Goal: Task Accomplishment & Management: Manage account settings

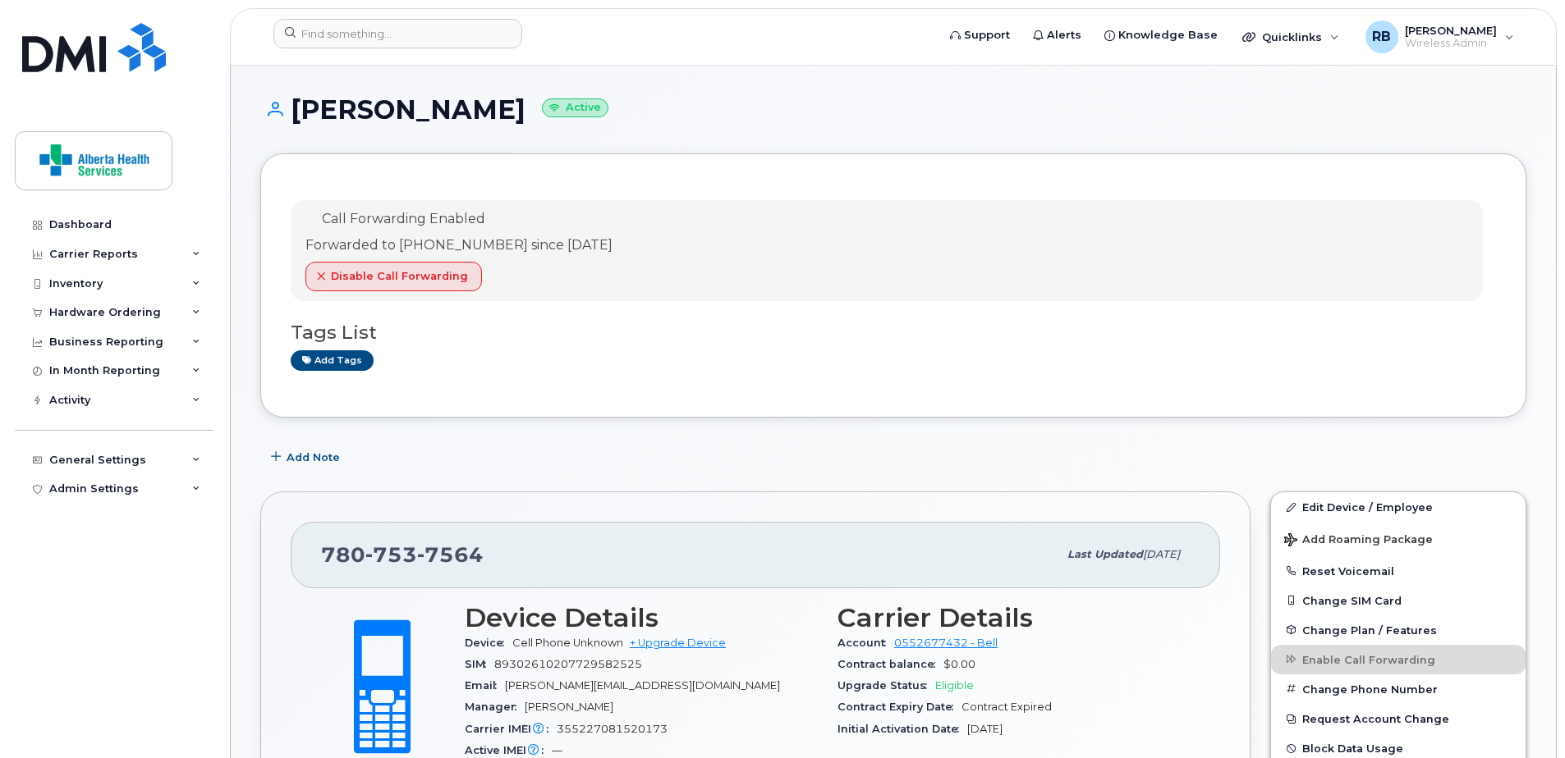
scroll to position [959, 0]
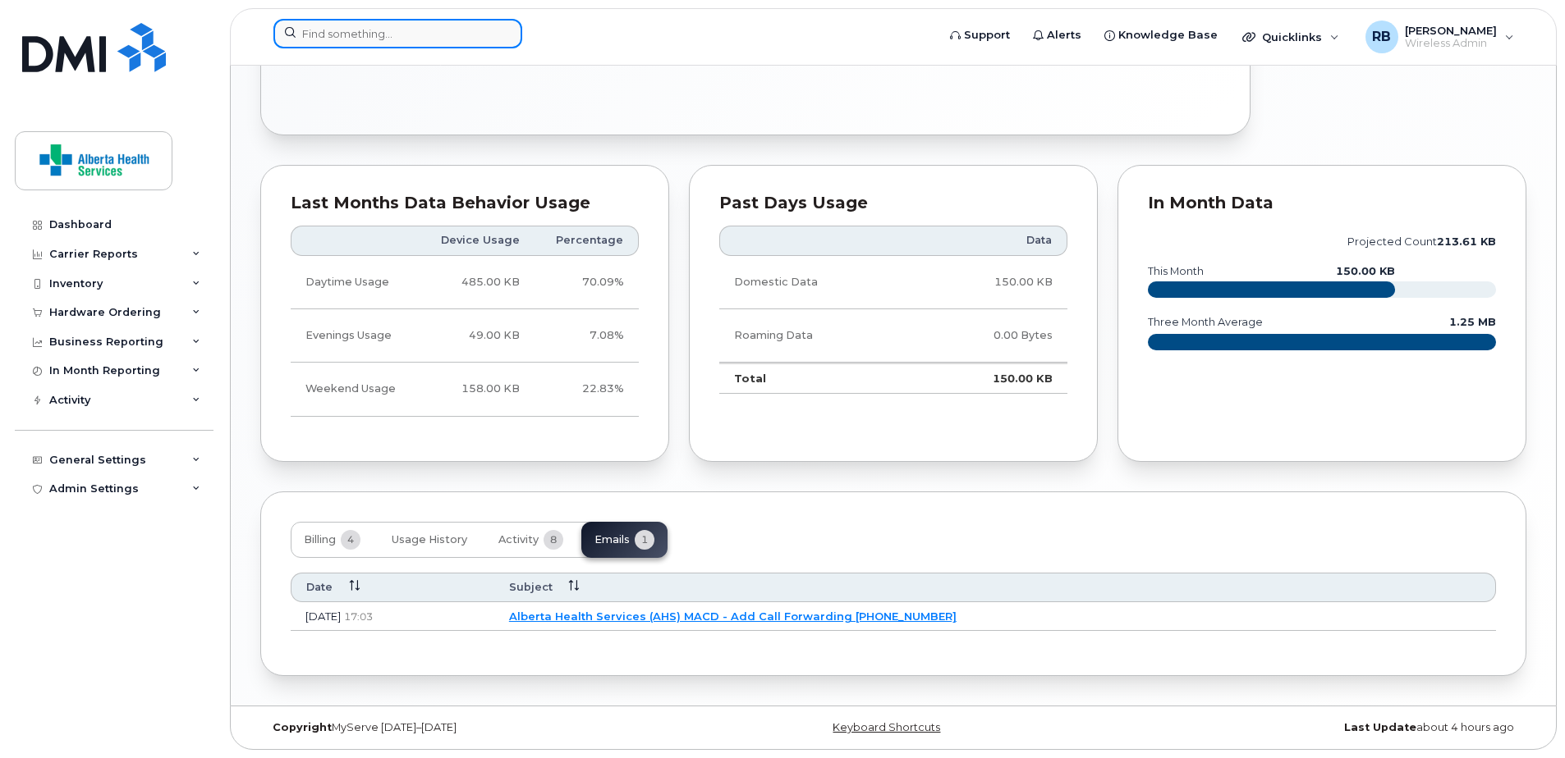
click at [351, 47] on input at bounding box center [397, 34] width 249 height 30
paste input "7806191840"
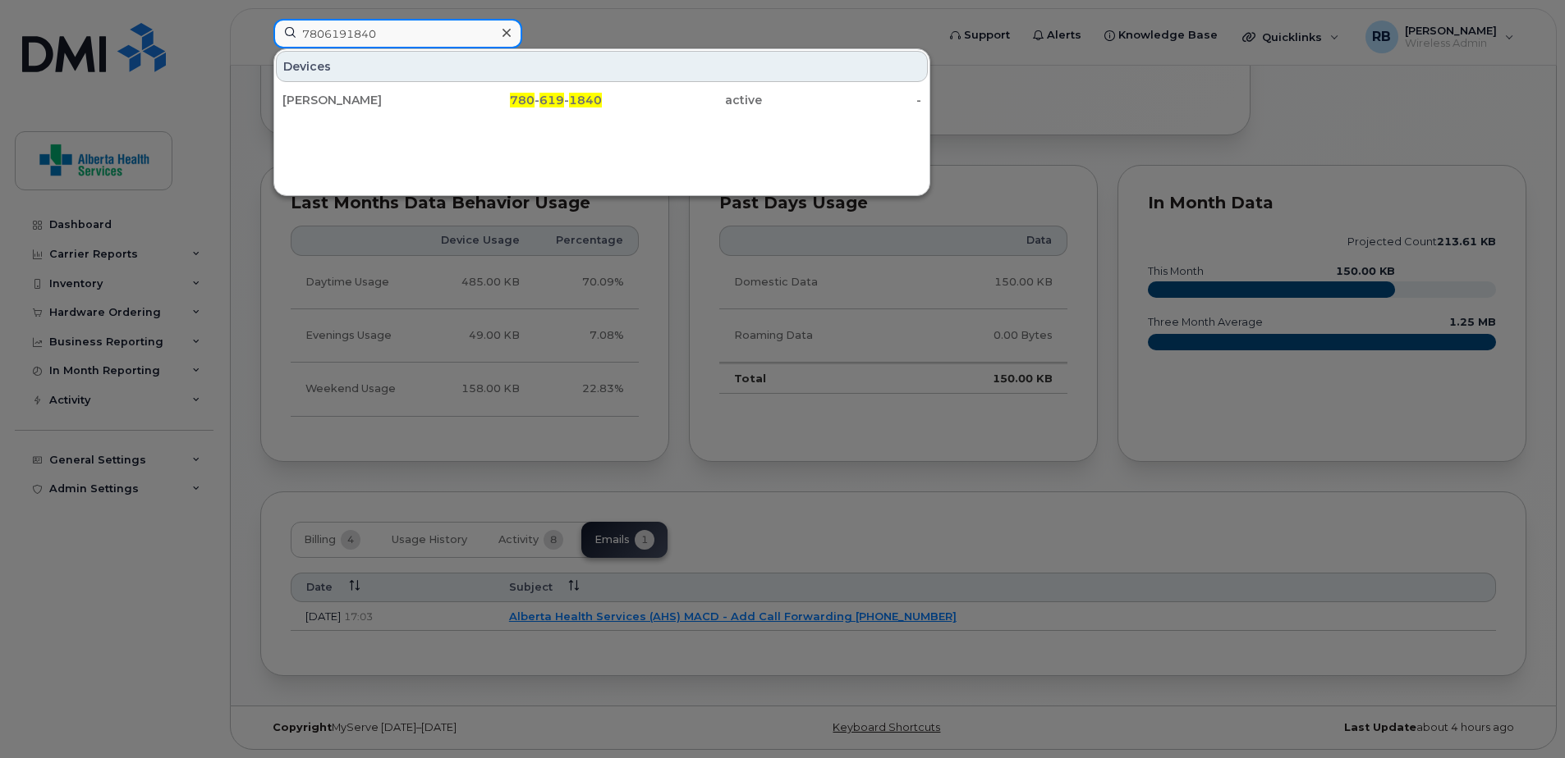
type input "7806191840"
click at [548, 99] on span "619" at bounding box center [551, 100] width 25 height 15
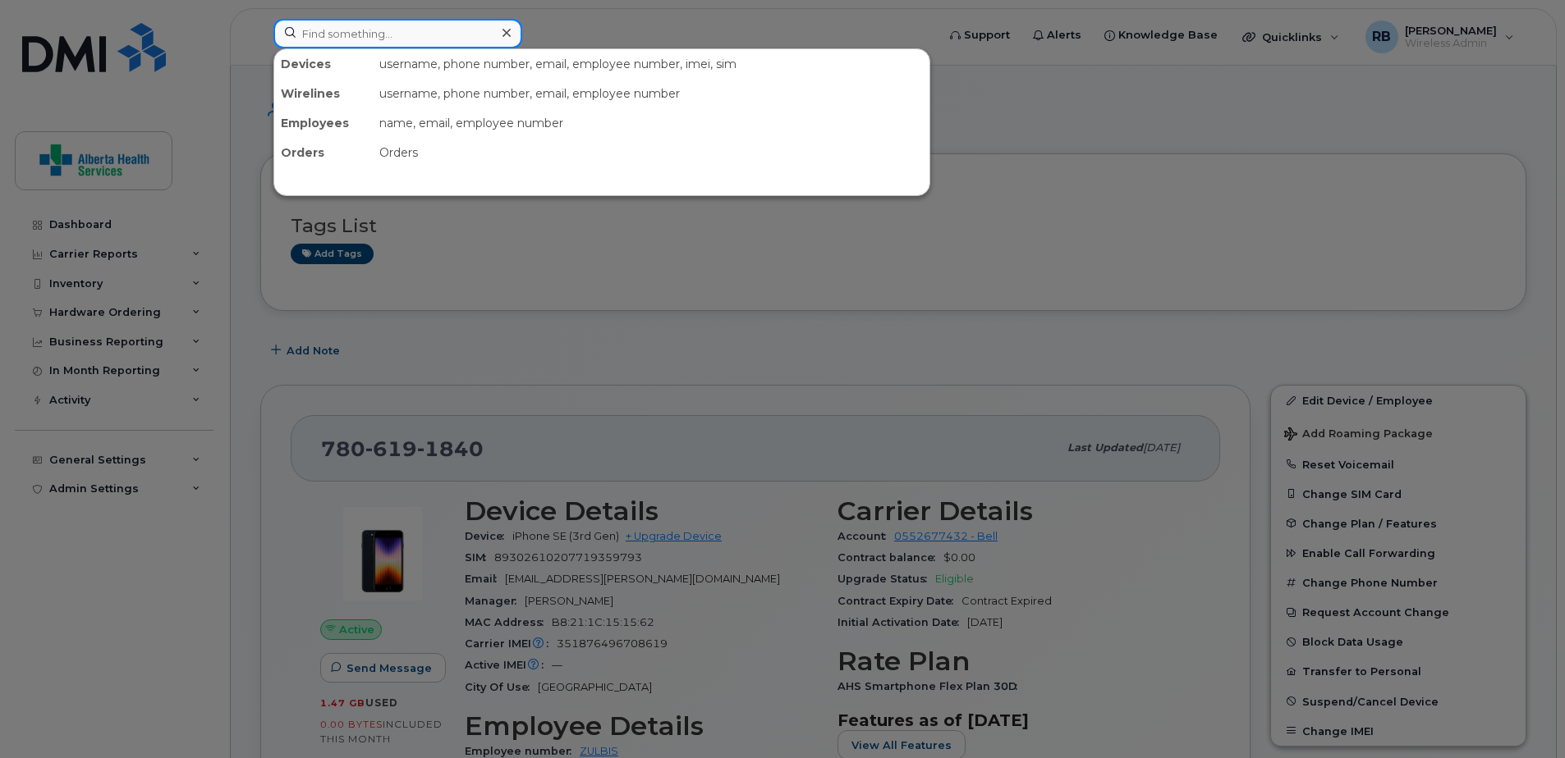
click at [412, 35] on input at bounding box center [397, 34] width 249 height 30
paste input "780-293-8933"
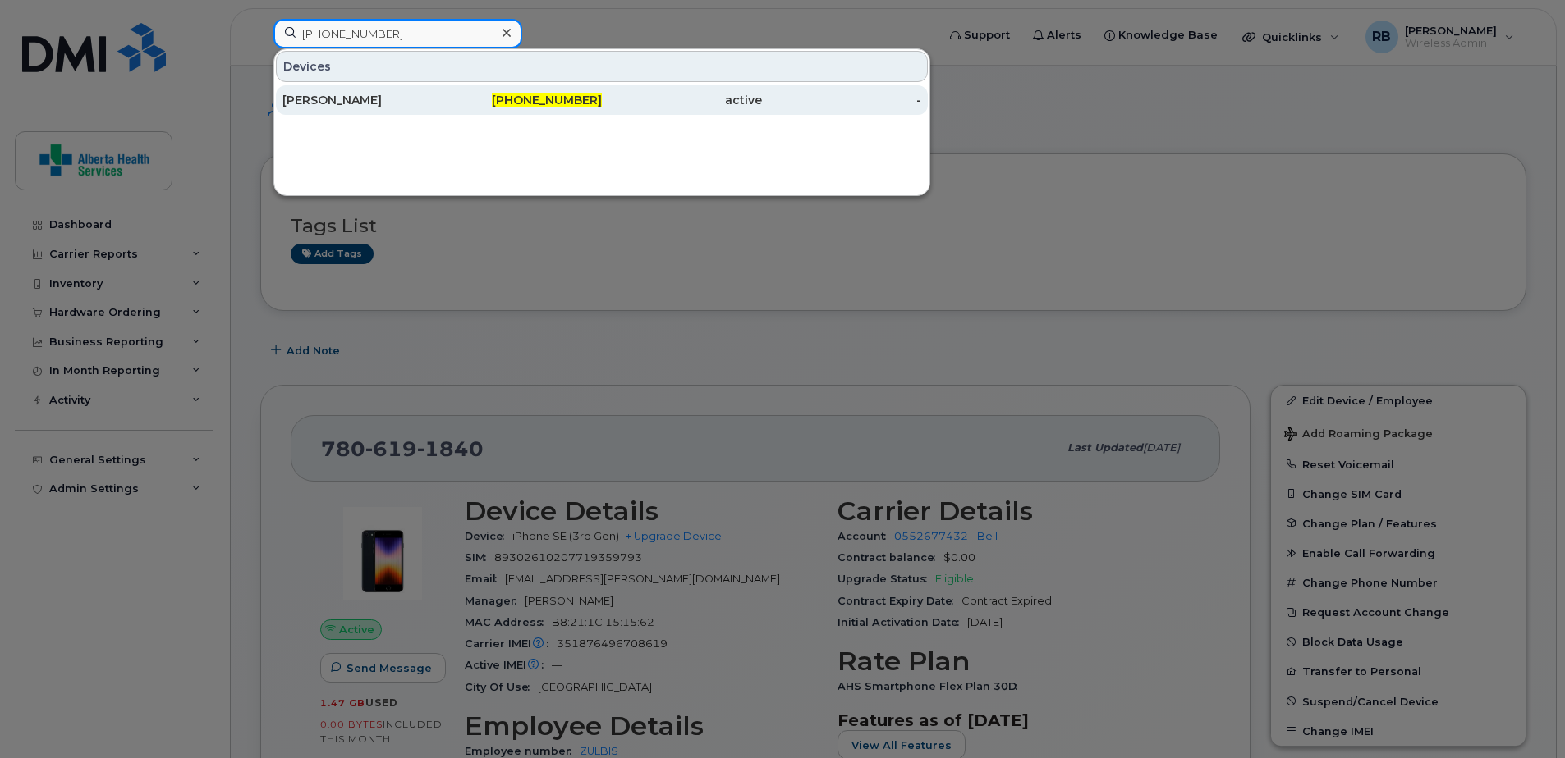
type input "780-293-8933"
click at [577, 110] on div "780-293-8933" at bounding box center [522, 100] width 160 height 30
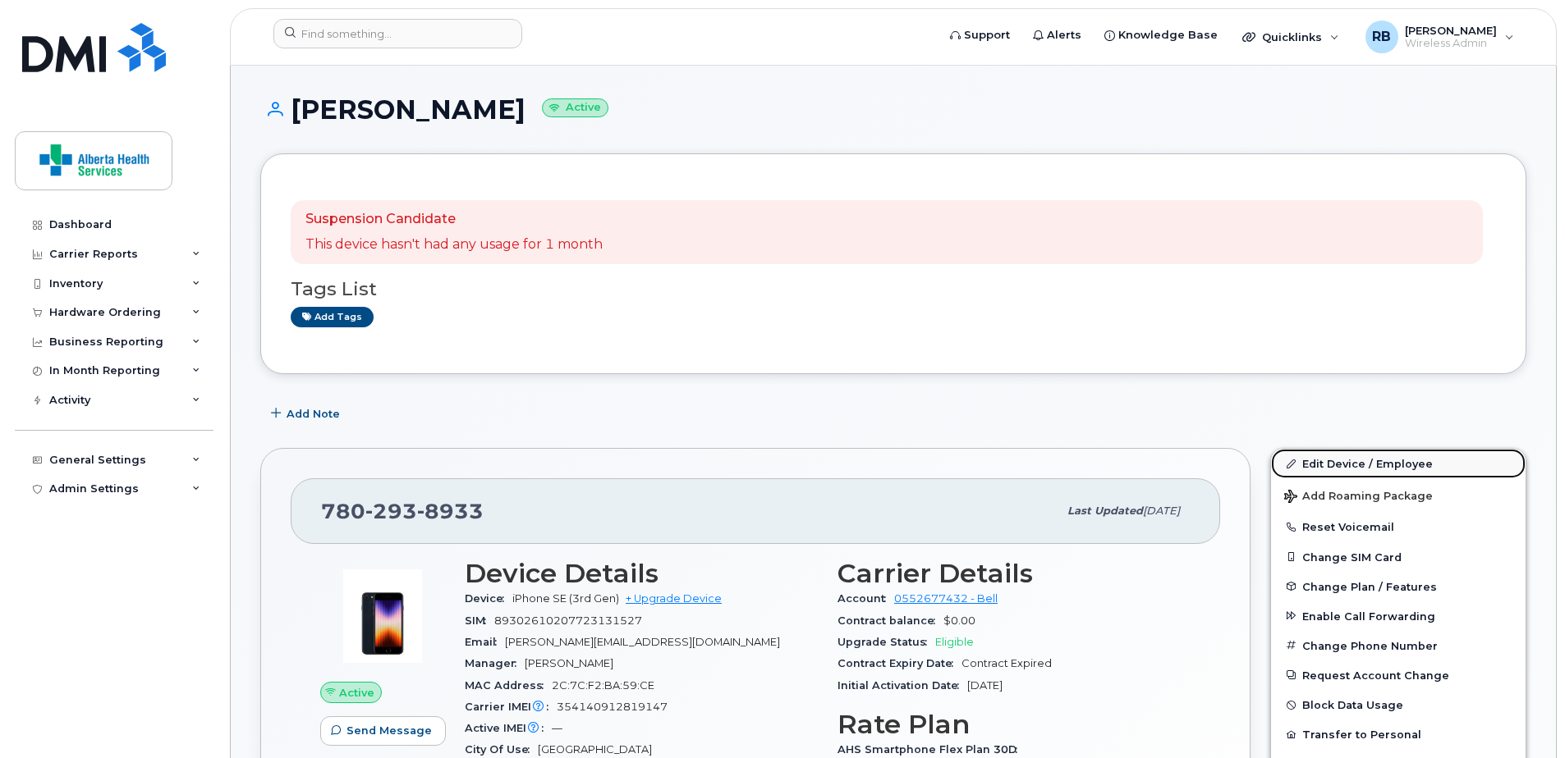
click at [1377, 468] on link "Edit Device / Employee" at bounding box center [1398, 464] width 254 height 30
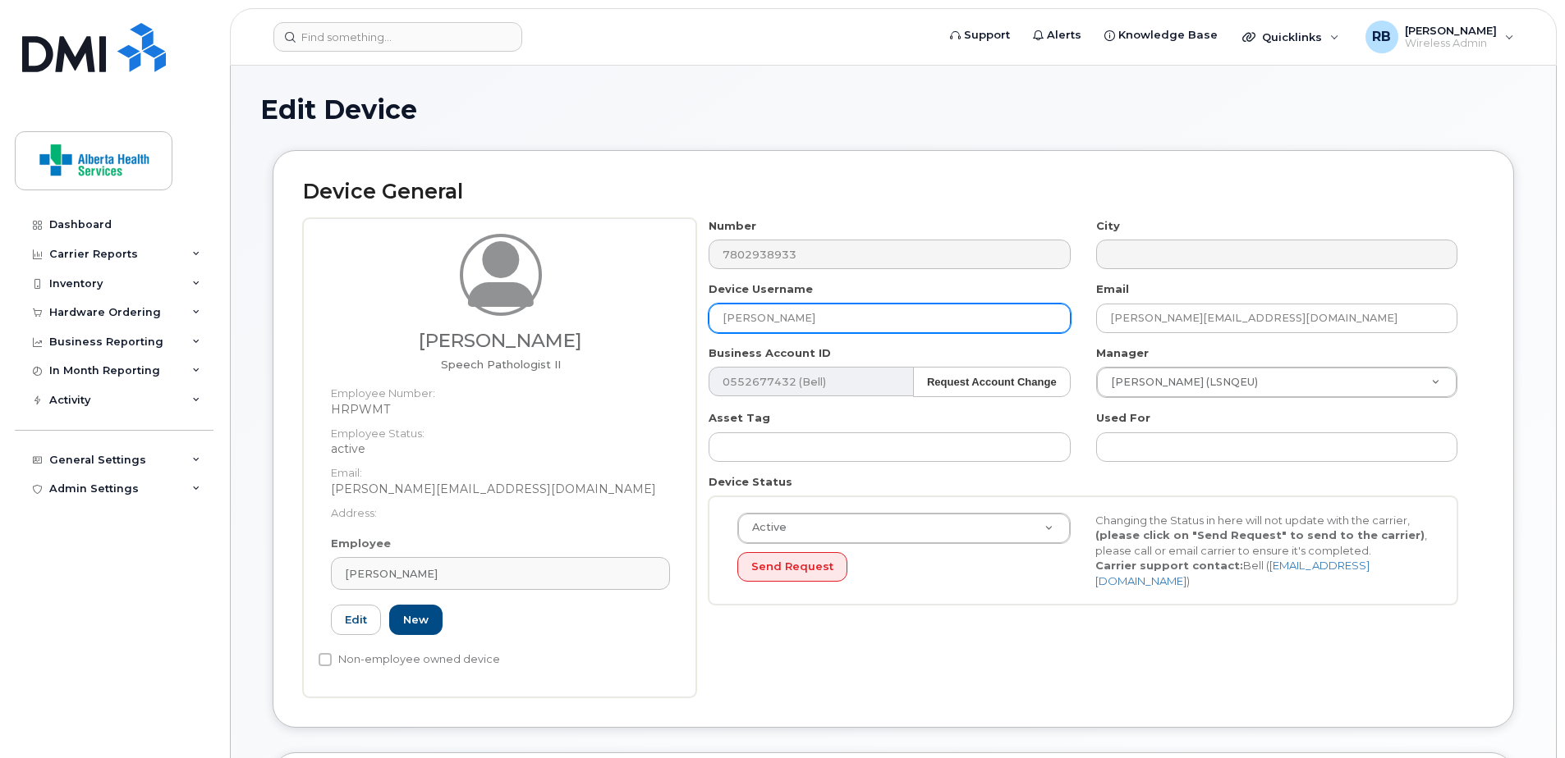
drag, startPoint x: 888, startPoint y: 328, endPoint x: 494, endPoint y: 313, distance: 394.3
click at [494, 313] on div "[PERSON_NAME] Speech Pathologist II Employee Number: HRPWMT Employee Status: ac…" at bounding box center [893, 457] width 1180 height 479
paste input "[PERSON_NAME]"
type input "[PERSON_NAME]"
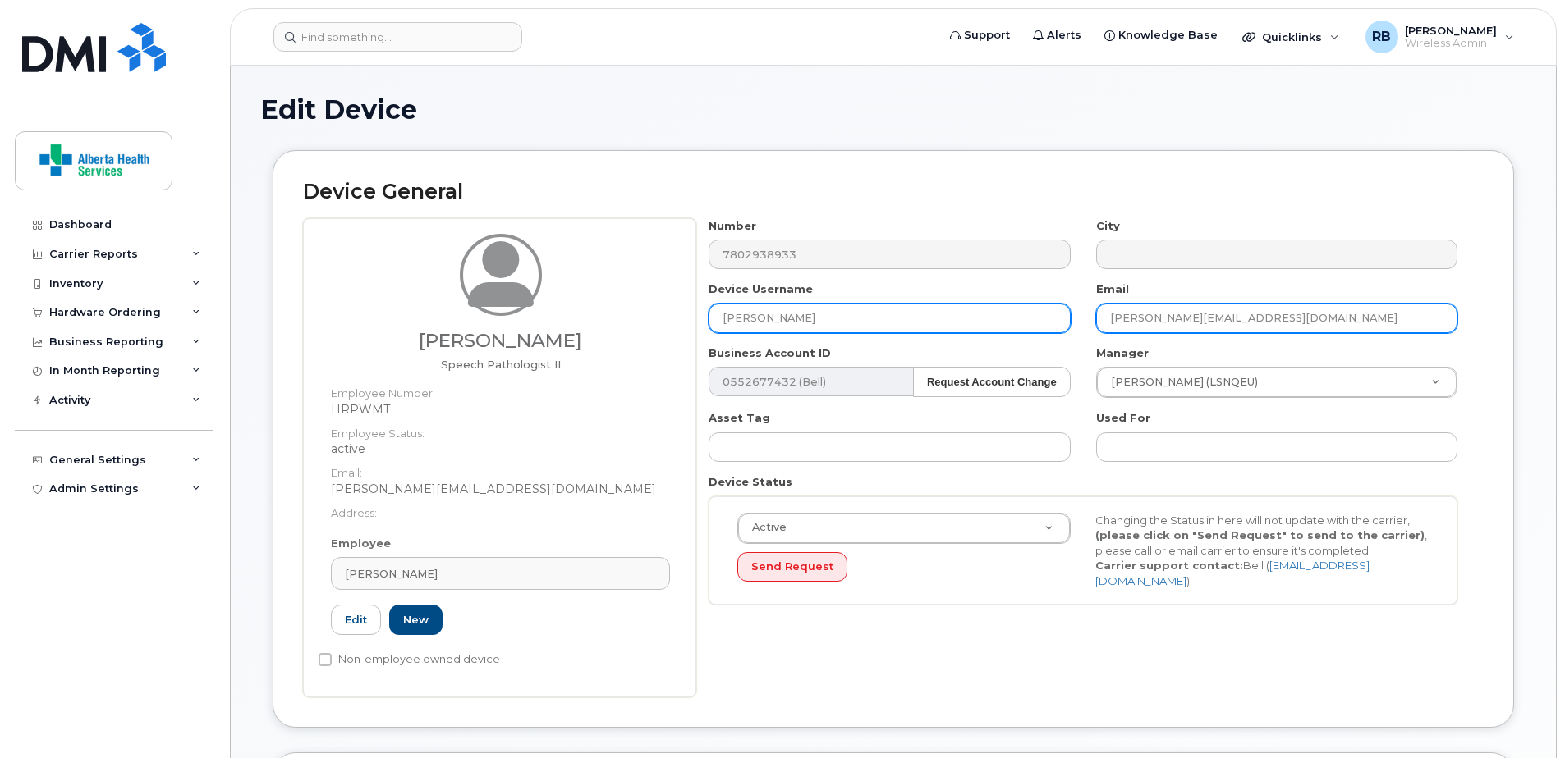
drag, startPoint x: 1362, startPoint y: 308, endPoint x: 880, endPoint y: 314, distance: 481.9
click at [880, 314] on div "Number 7802938933 City Device Username [PERSON_NAME] [PERSON_NAME] [PERSON_NAME…" at bounding box center [1083, 418] width 774 height 400
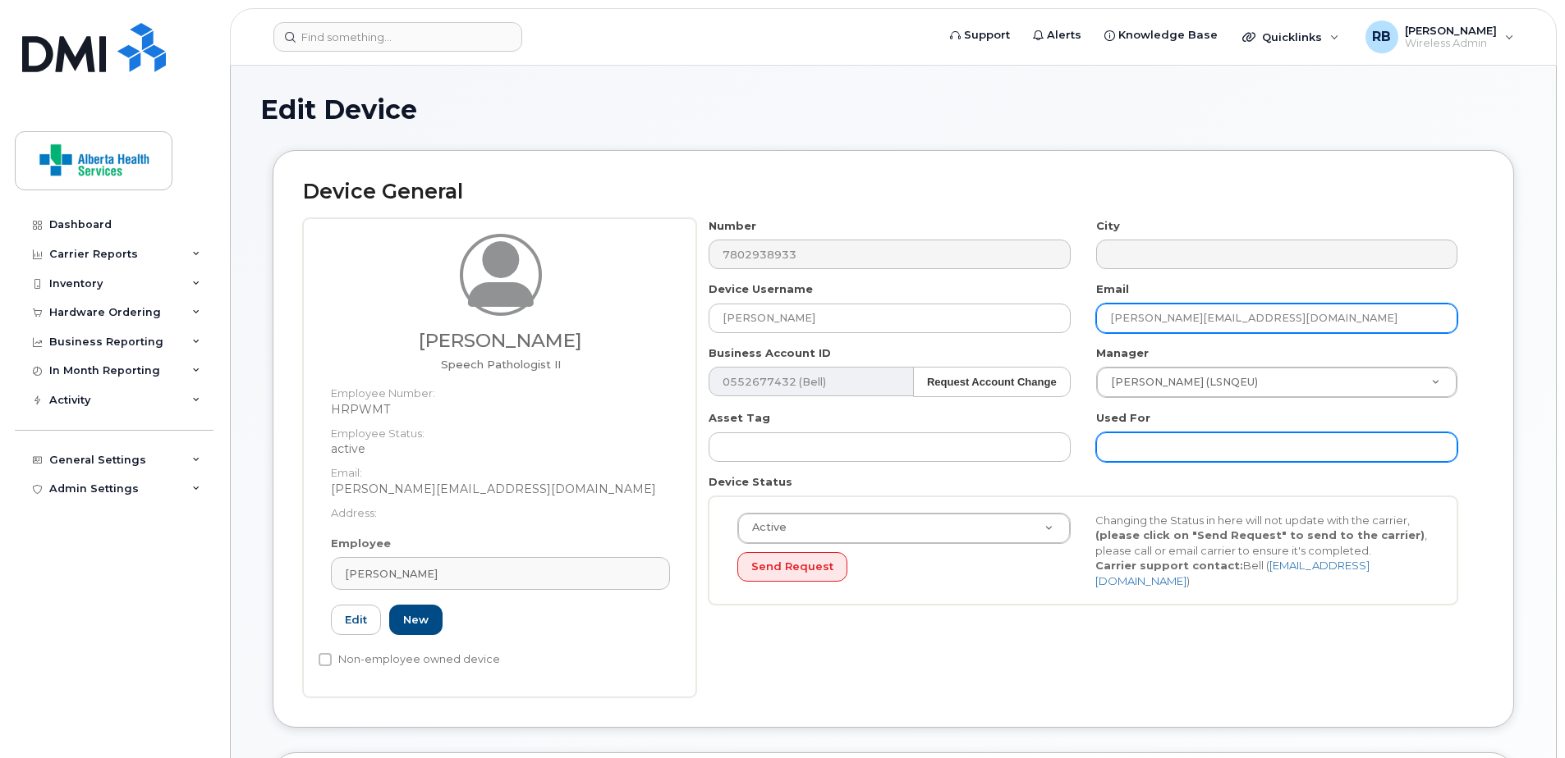
paste input "[PERSON_NAME].[PERSON_NAME]@assistedlivingalberta"
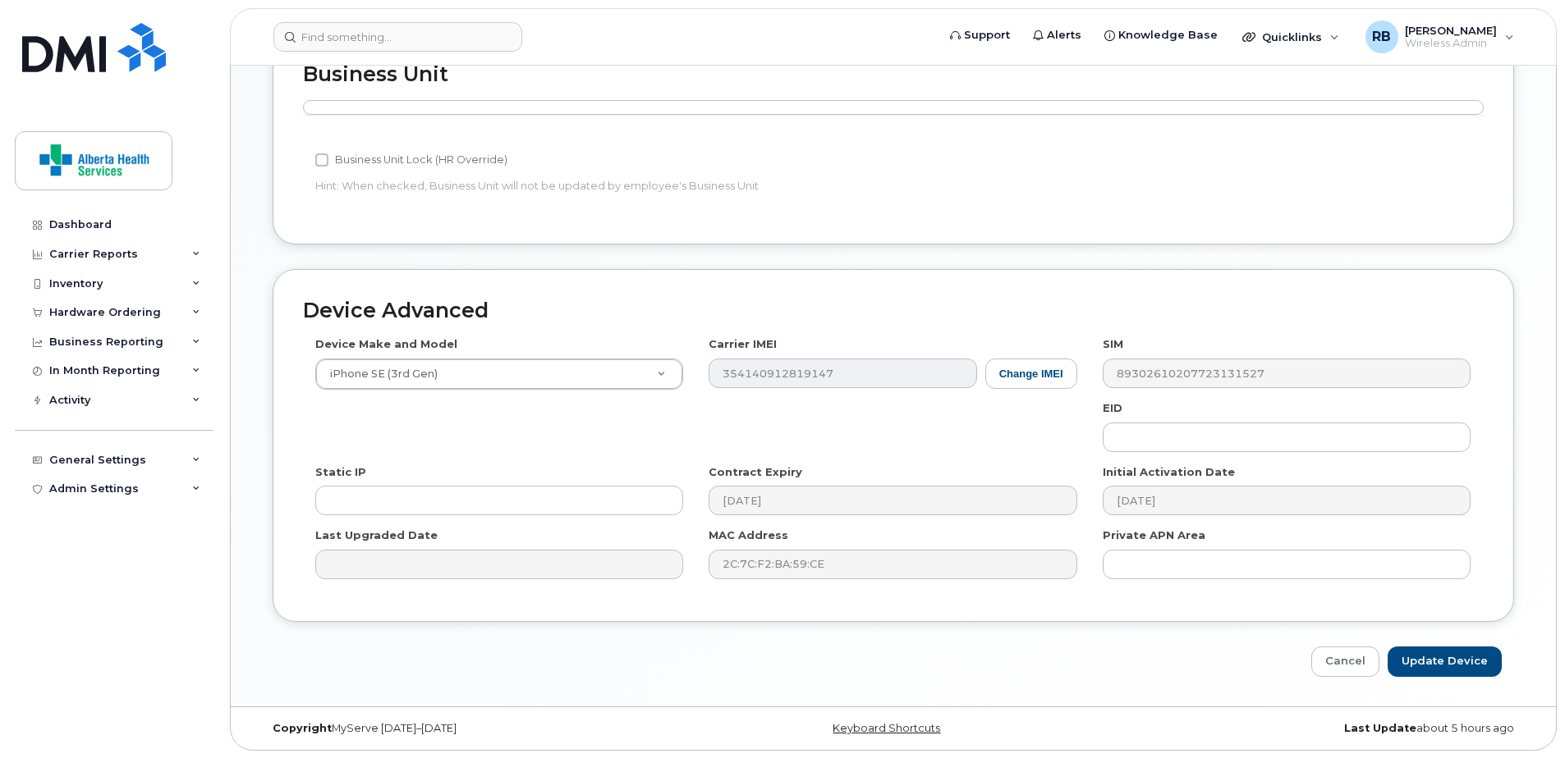
scroll to position [721, 0]
type input "[PERSON_NAME][EMAIL_ADDRESS][PERSON_NAME][DOMAIN_NAME]"
click at [1438, 659] on input "Update Device" at bounding box center [1444, 661] width 114 height 30
type input "Saving..."
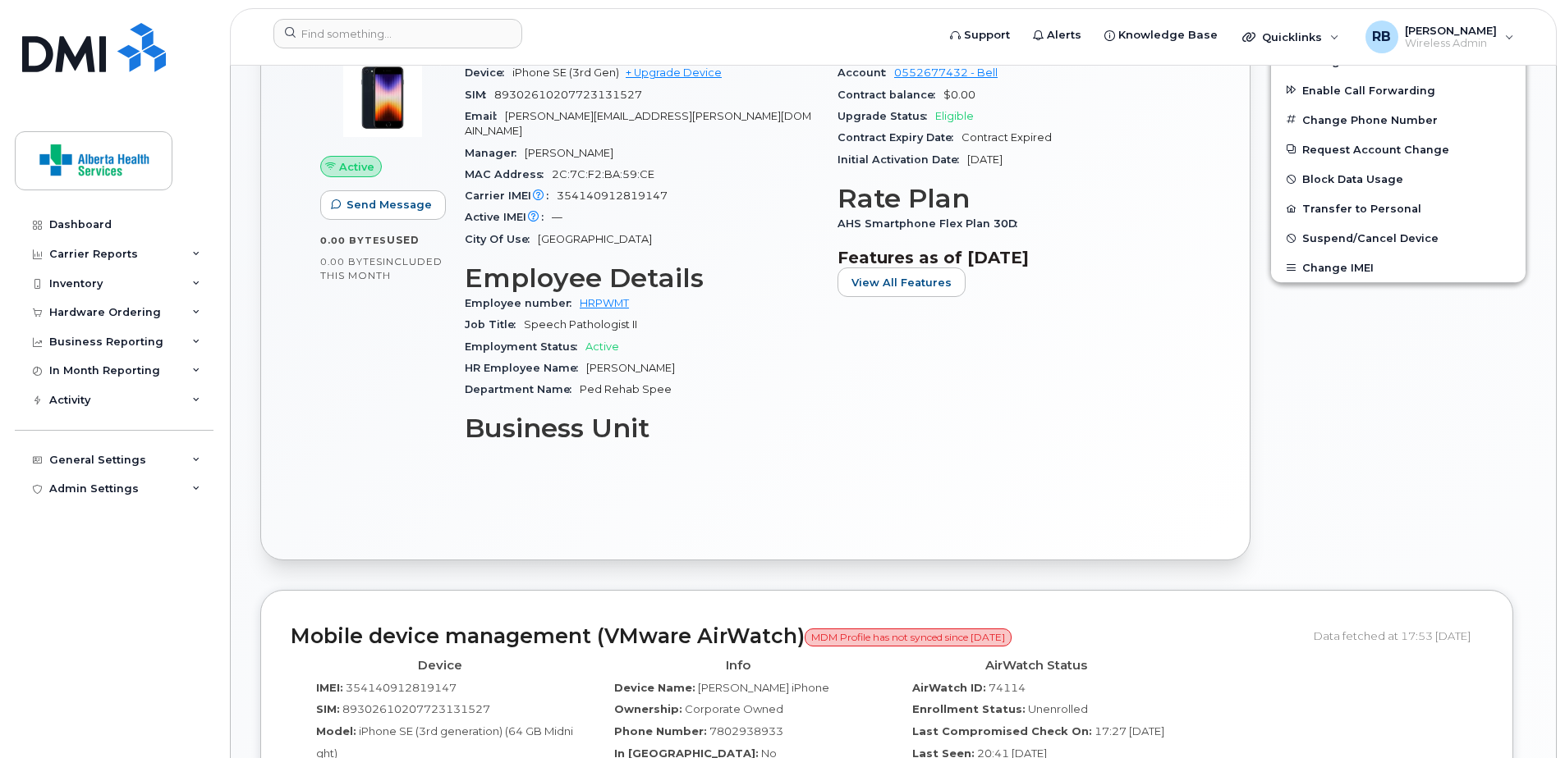
scroll to position [821, 0]
